Goal: Task Accomplishment & Management: Manage account settings

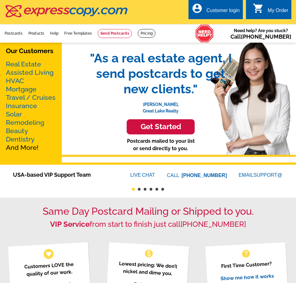
click at [231, 10] on div "Customer login" at bounding box center [222, 12] width 33 height 9
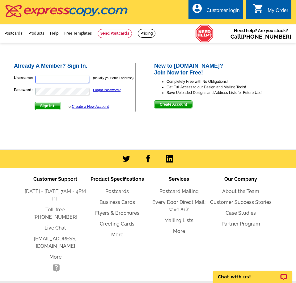
type input "[EMAIL_ADDRESS][DOMAIN_NAME]"
click at [46, 106] on span "Sign In" at bounding box center [48, 105] width 26 height 7
